Goal: Entertainment & Leisure: Browse casually

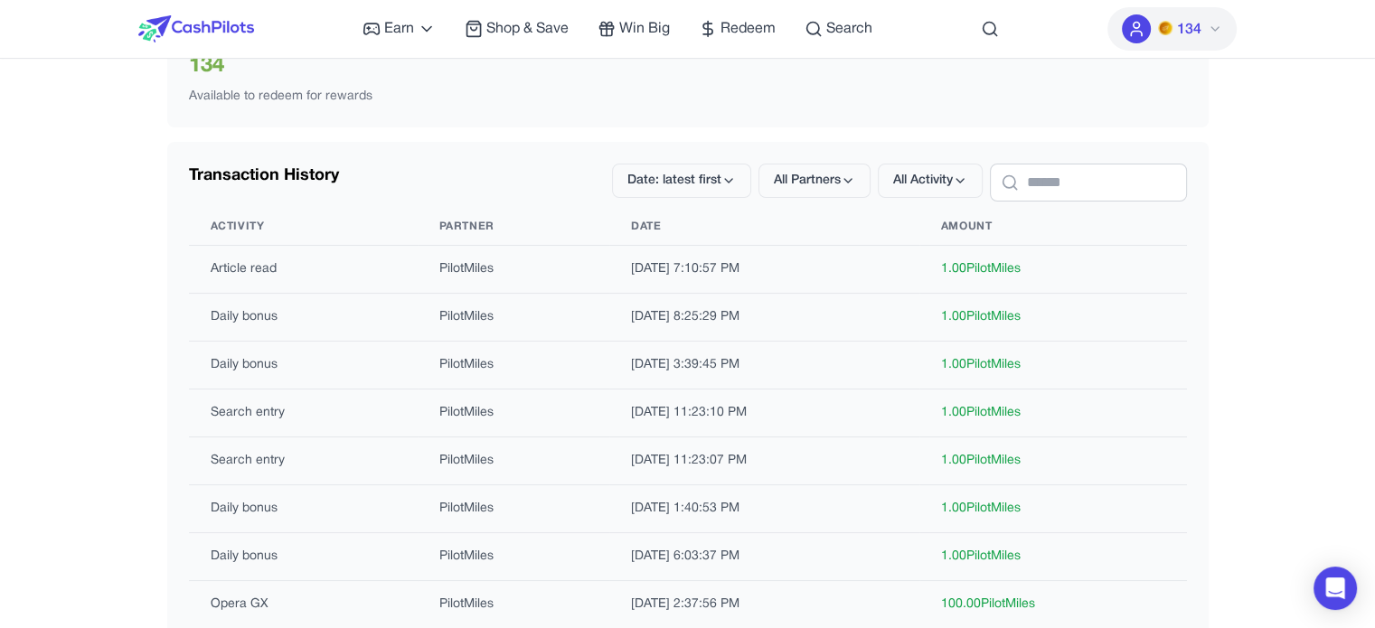
click at [204, 28] on img at bounding box center [196, 28] width 116 height 27
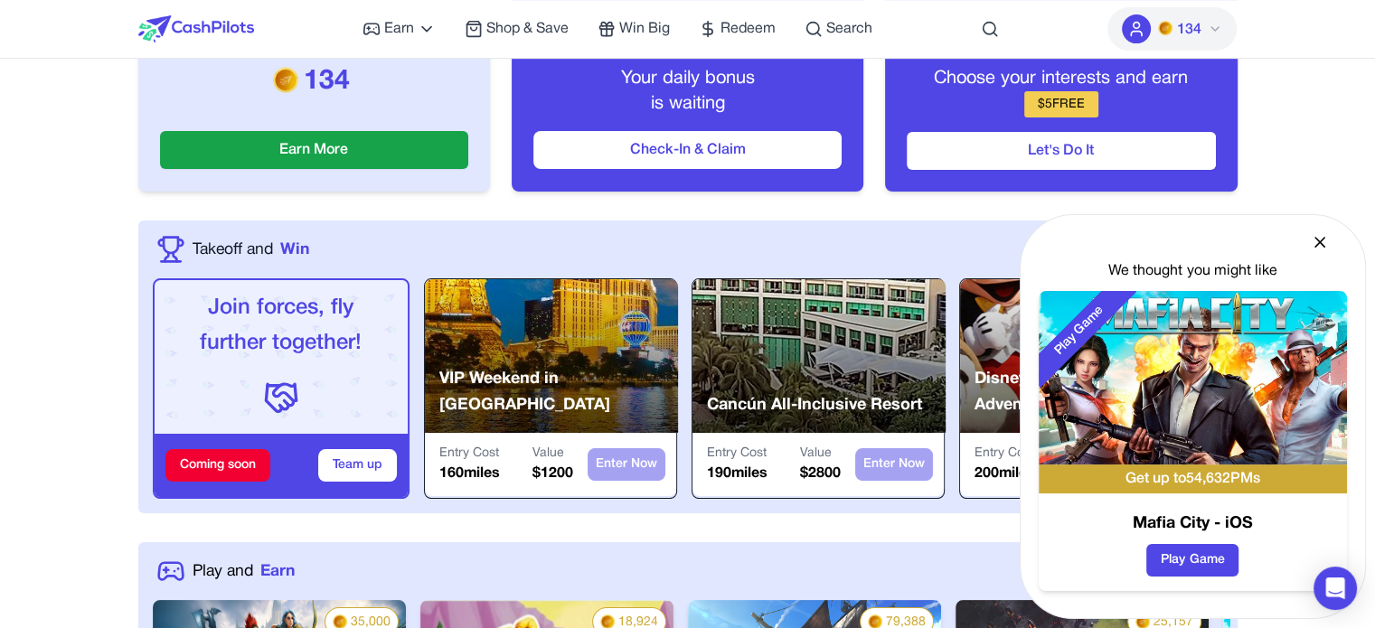
scroll to position [90, 0]
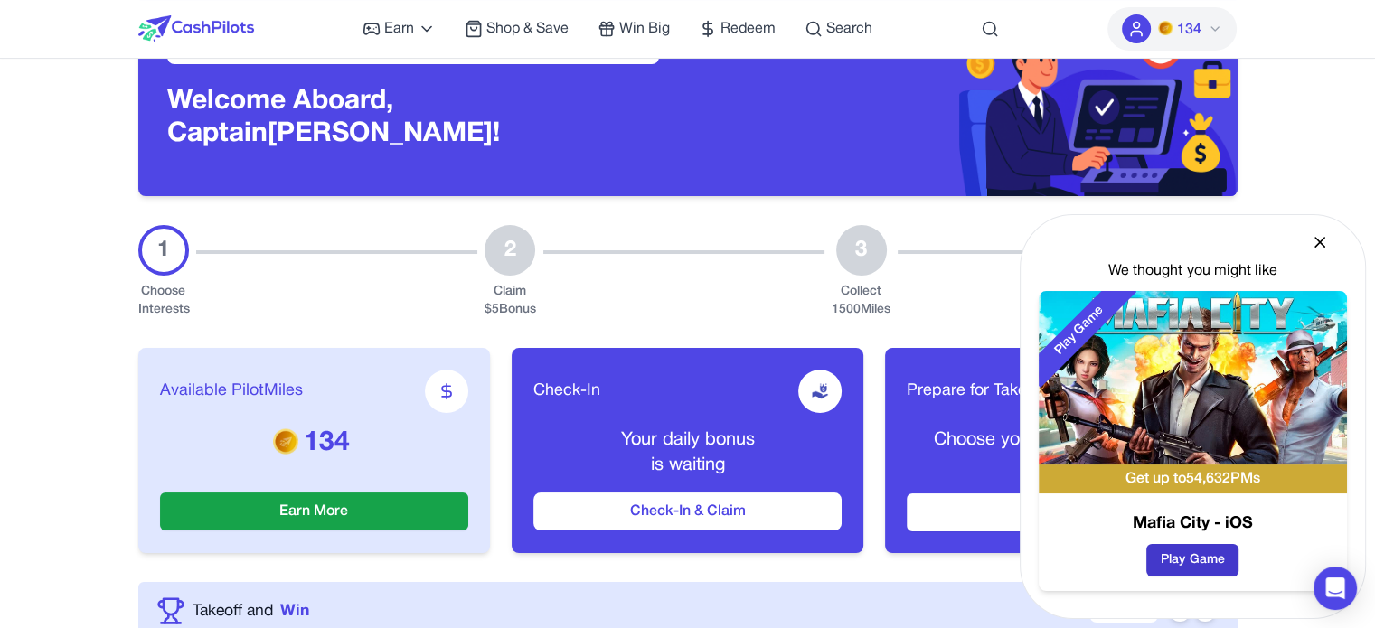
click at [1183, 555] on button "Play Game" at bounding box center [1193, 560] width 92 height 33
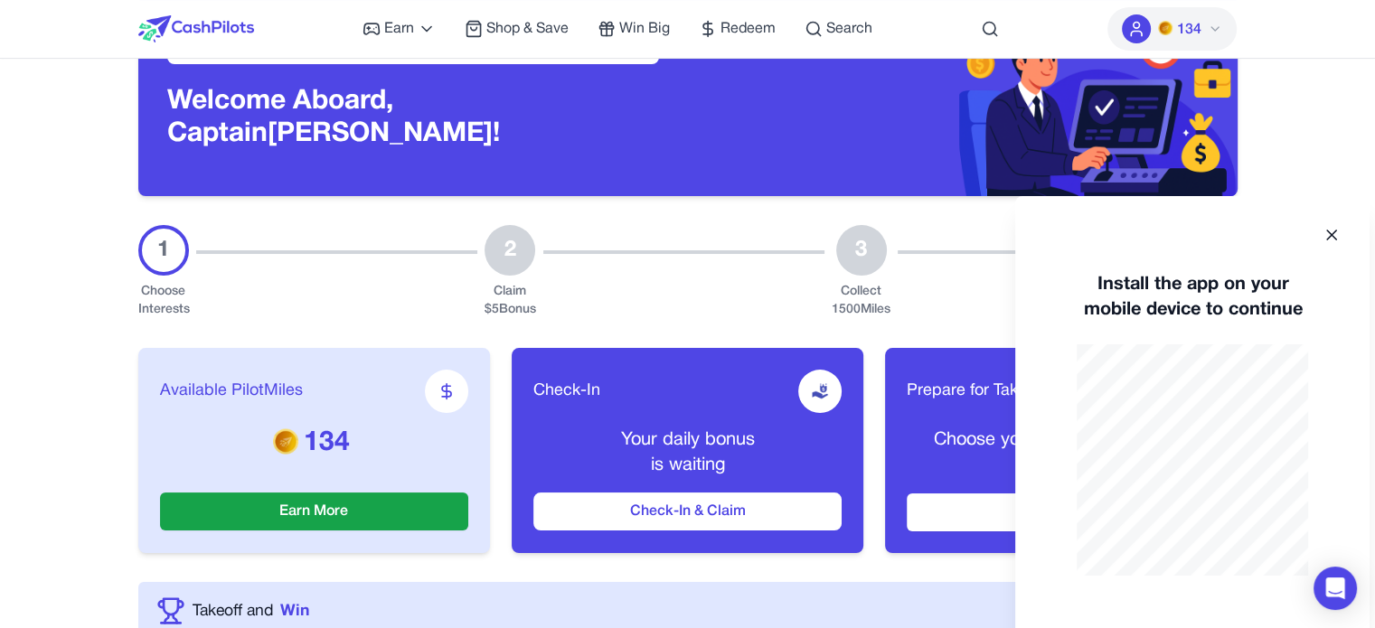
click at [1338, 234] on icon at bounding box center [1332, 235] width 18 height 18
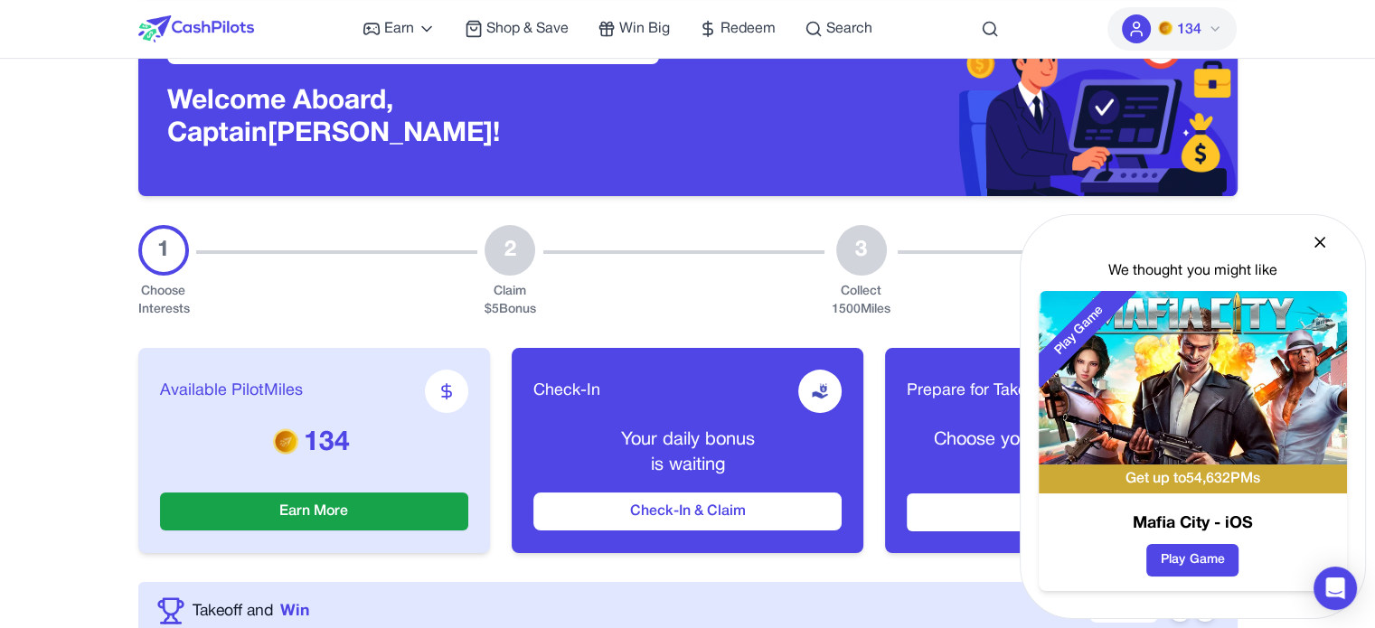
click at [1316, 240] on icon at bounding box center [1320, 242] width 18 height 18
